Goal: Check status: Check status

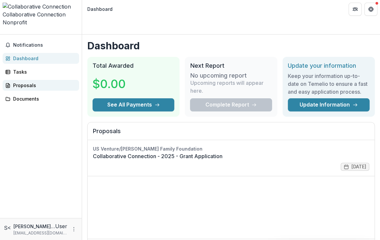
click at [31, 82] on div "Proposals" at bounding box center [43, 85] width 61 height 7
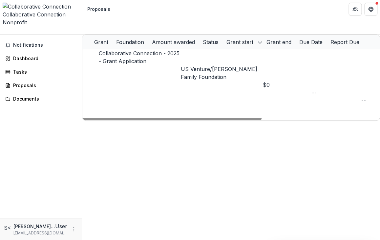
click at [148, 35] on div "Foundation" at bounding box center [130, 42] width 36 height 14
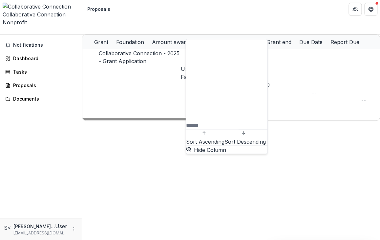
click at [148, 35] on div "Foundation" at bounding box center [130, 42] width 36 height 14
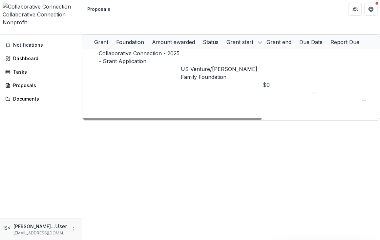
click at [133, 50] on link "Collaborative Connection - 2025 - Grant Application" at bounding box center [139, 57] width 81 height 14
